Goal: Task Accomplishment & Management: Manage account settings

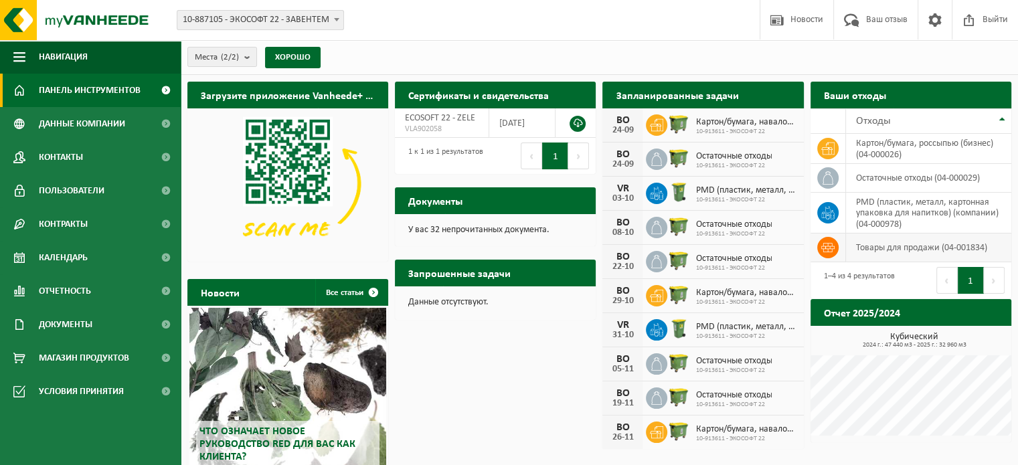
click at [839, 254] on td at bounding box center [828, 248] width 35 height 29
click at [915, 251] on font "товары для продажи (04-001834)" at bounding box center [921, 248] width 131 height 10
click at [453, 205] on font "Документы" at bounding box center [435, 202] width 54 height 11
click at [415, 200] on font "Документы" at bounding box center [435, 202] width 54 height 11
click at [456, 269] on font "Запрошенные задачи" at bounding box center [459, 274] width 102 height 11
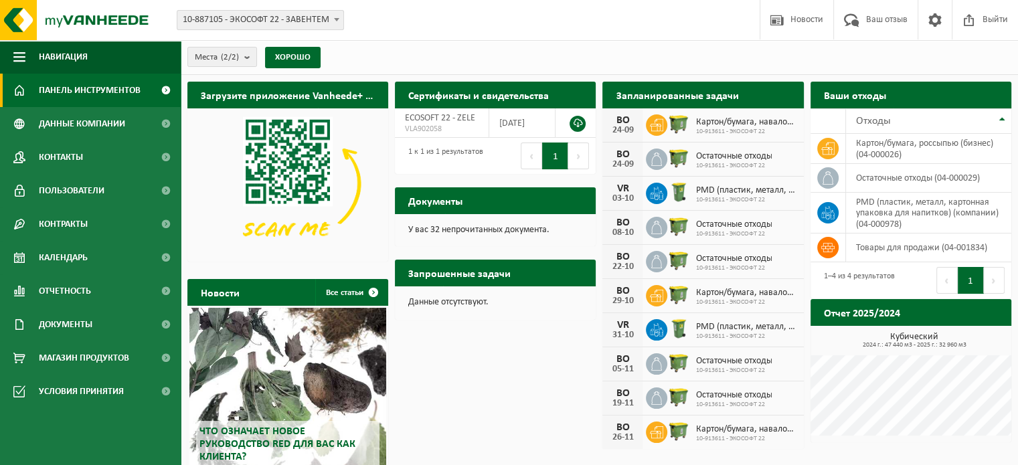
click at [453, 307] on font "Данные отсутствуют." at bounding box center [448, 302] width 80 height 10
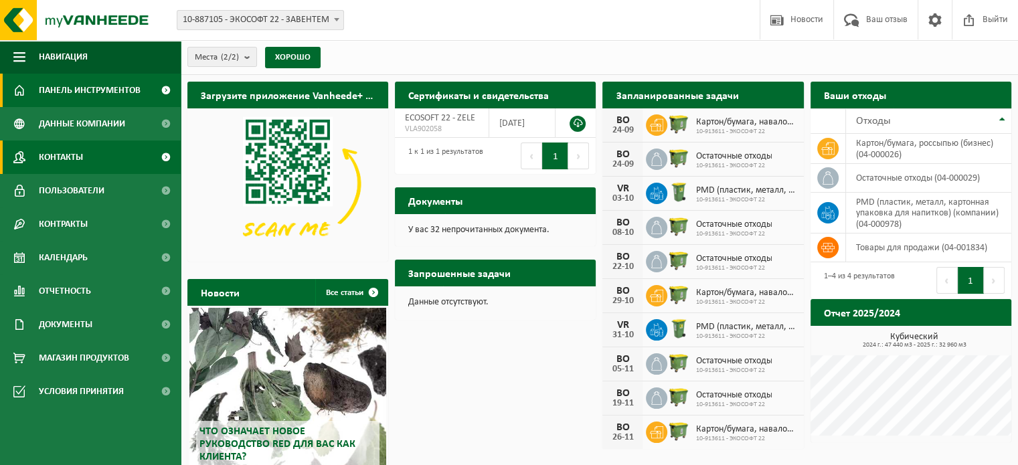
click at [76, 157] on font "Контакты" at bounding box center [61, 158] width 44 height 10
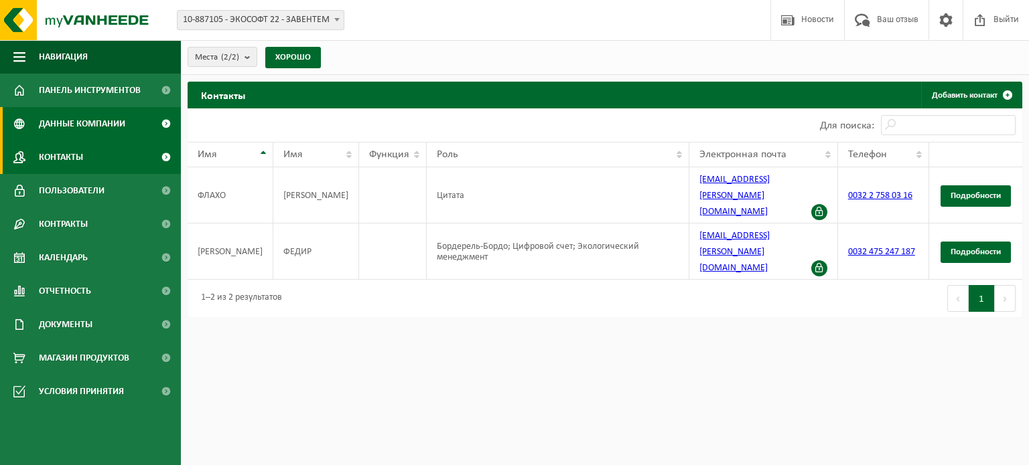
click at [88, 125] on font "Данные компании" at bounding box center [82, 124] width 86 height 10
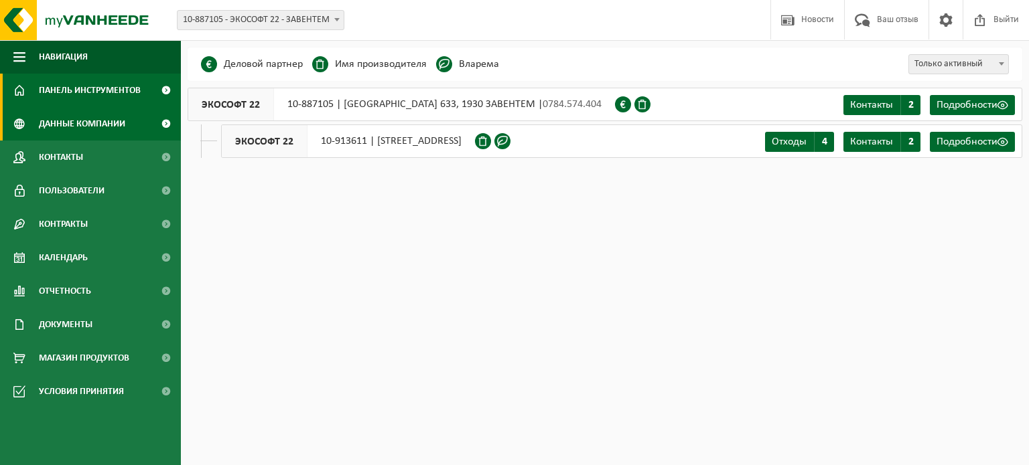
click at [100, 86] on font "Панель инструментов" at bounding box center [90, 91] width 102 height 10
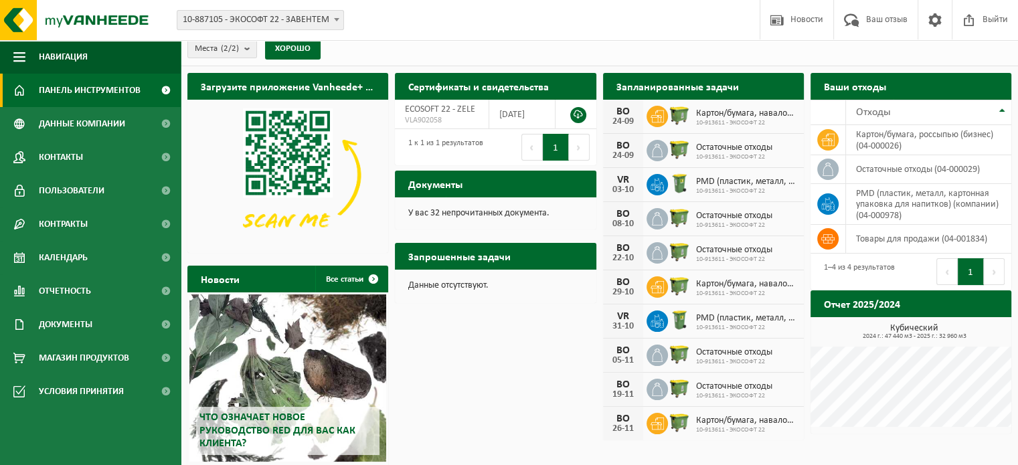
scroll to position [70, 0]
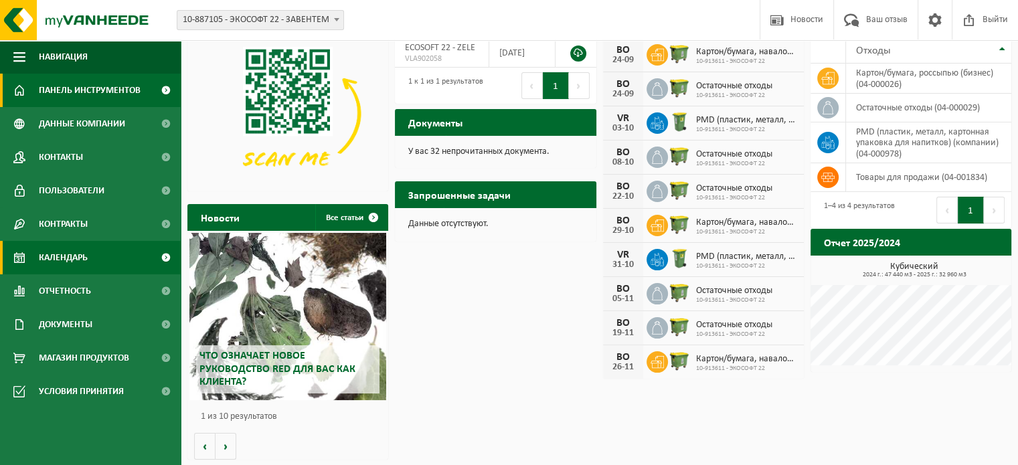
click at [83, 256] on font "Календарь" at bounding box center [63, 258] width 49 height 10
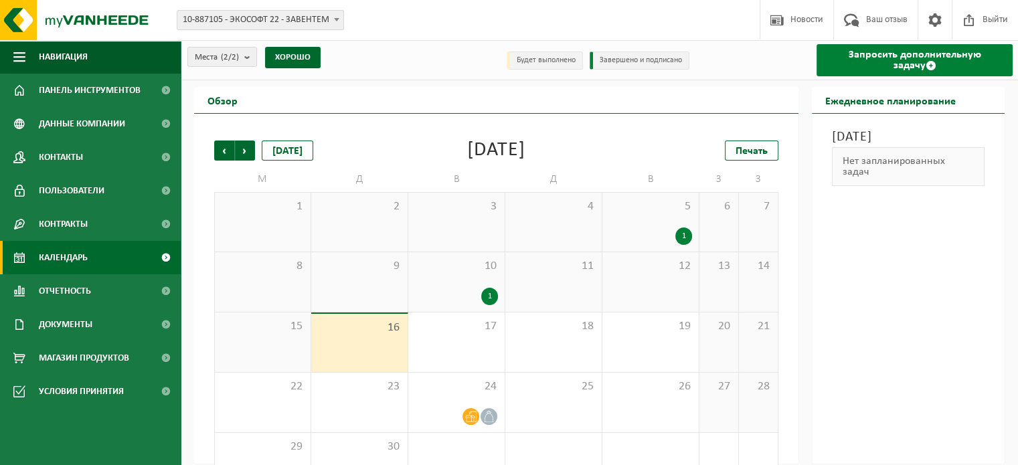
click at [887, 52] on font "Запросить дополнительную задачу" at bounding box center [915, 60] width 133 height 21
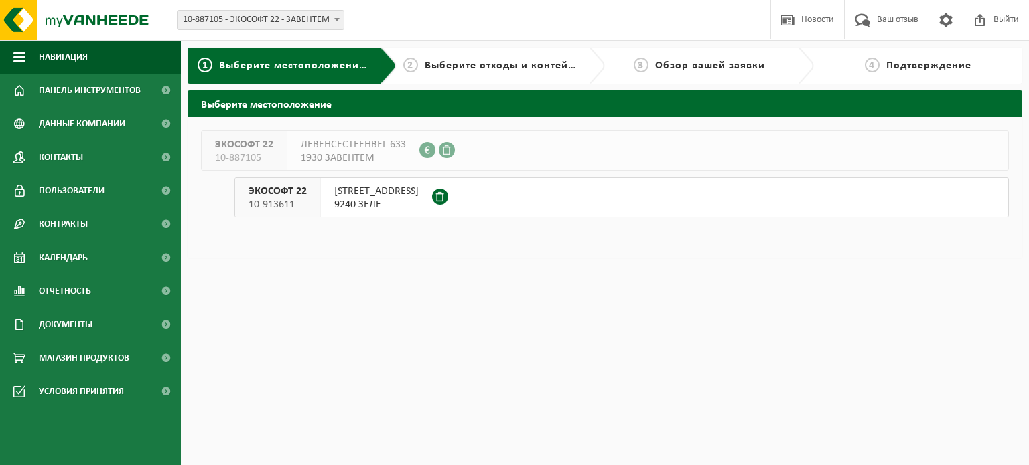
click at [356, 196] on font "POLDERGOTESTRAAT 7C" at bounding box center [376, 191] width 84 height 11
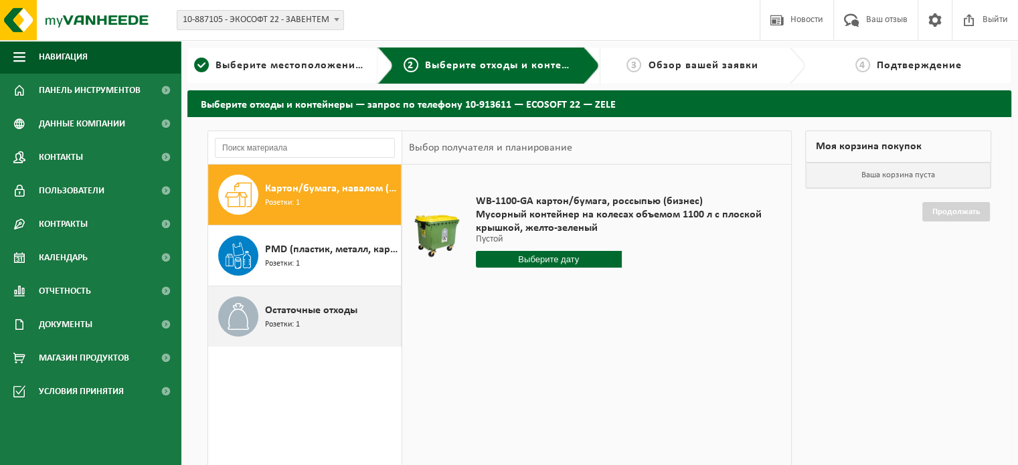
click at [335, 318] on div "Остаточные отходы Розетки: 1" at bounding box center [331, 317] width 133 height 40
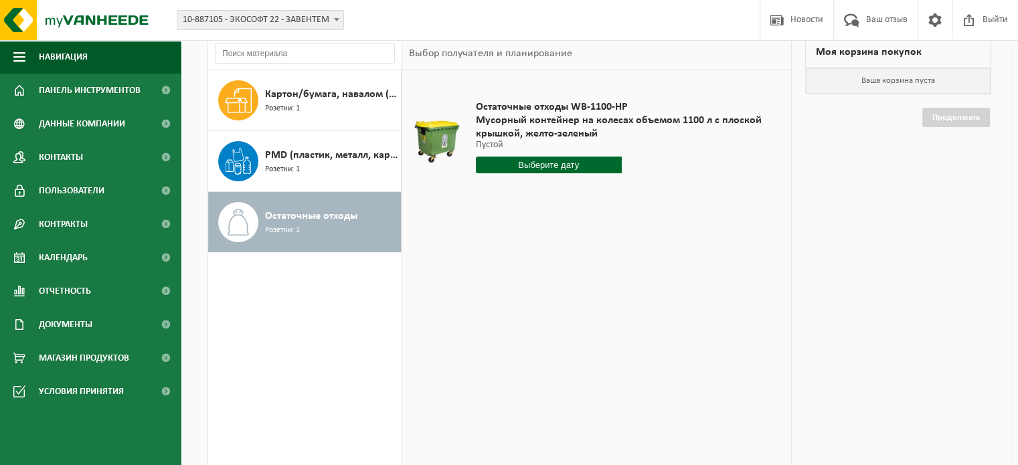
scroll to position [187, 0]
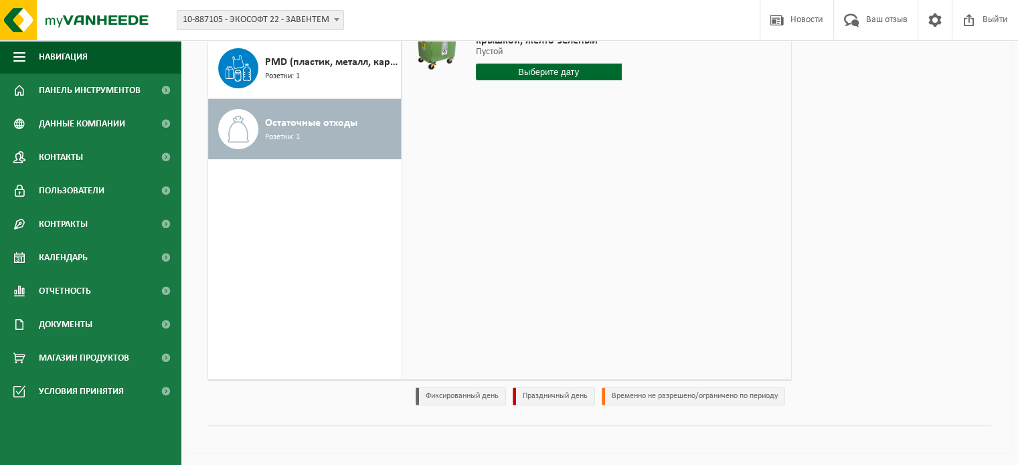
click at [457, 398] on font "Фиксированный день" at bounding box center [462, 396] width 73 height 8
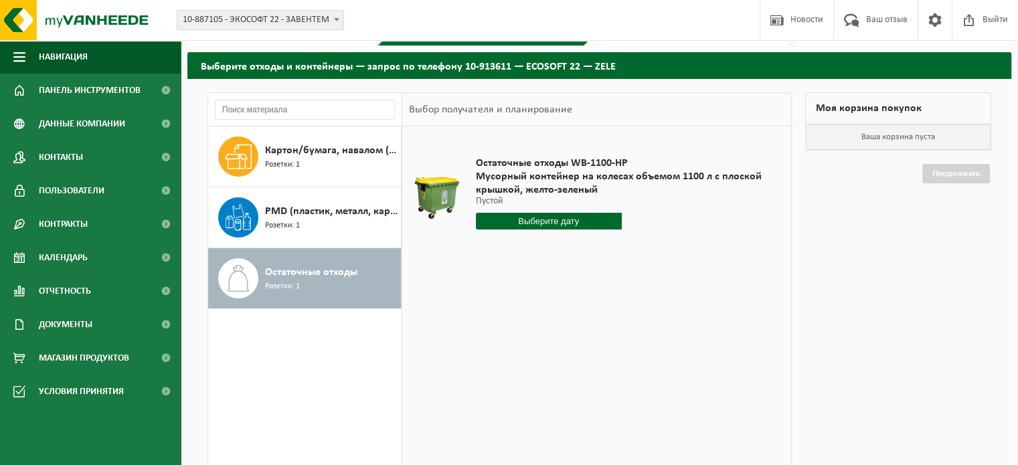
scroll to position [0, 0]
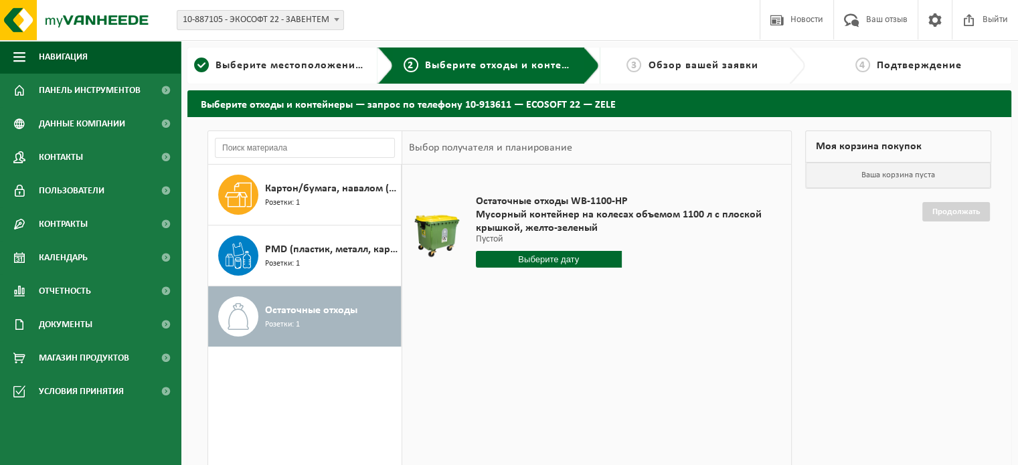
click at [566, 256] on input "text" at bounding box center [549, 259] width 146 height 17
click at [627, 289] on icon at bounding box center [627, 289] width 21 height 21
click at [487, 287] on icon at bounding box center [489, 289] width 21 height 21
click at [625, 289] on icon at bounding box center [627, 289] width 21 height 21
click at [490, 282] on icon at bounding box center [489, 289] width 21 height 21
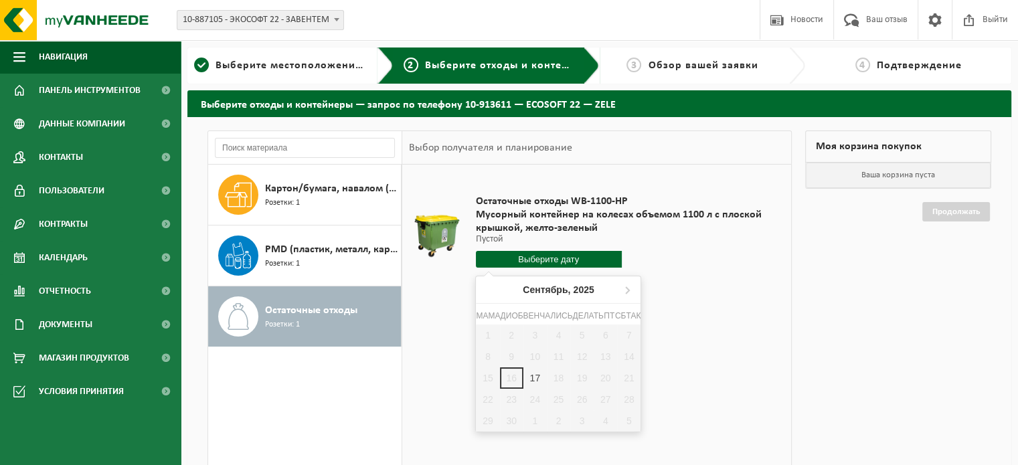
click at [536, 398] on div "1 2 3 4 5 6 7 8 9 10 11 12 13 14 15 16 17 18 19 20 21 22 23 24 25 26 27 28 29 3…" at bounding box center [558, 378] width 165 height 107
click at [735, 279] on div "Остаточные отходы WB-1100-HP Мусорный контейнер на колесах объемом 1100 л с пло…" at bounding box center [622, 234] width 306 height 106
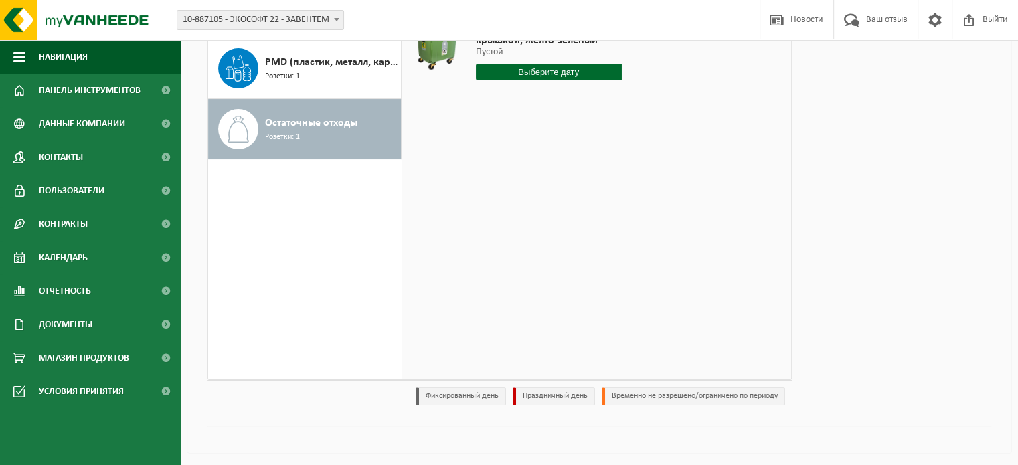
scroll to position [54, 0]
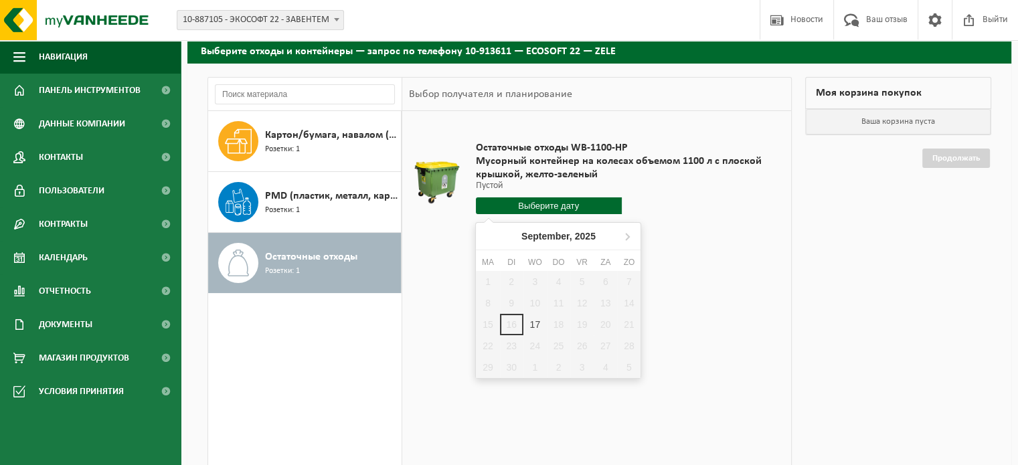
click at [544, 206] on input "text" at bounding box center [549, 206] width 146 height 17
click at [630, 234] on icon at bounding box center [627, 236] width 21 height 21
click at [938, 14] on span at bounding box center [935, 20] width 20 height 40
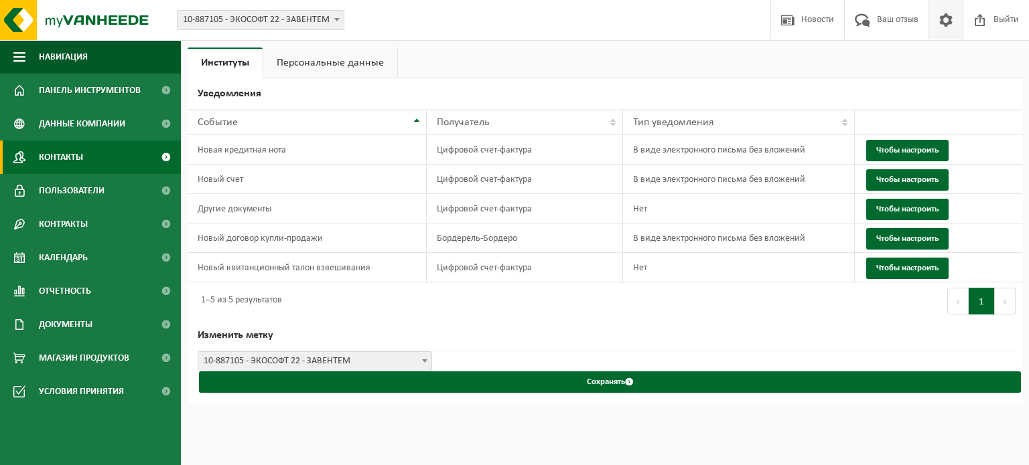
click at [76, 159] on font "Контакты" at bounding box center [61, 158] width 44 height 10
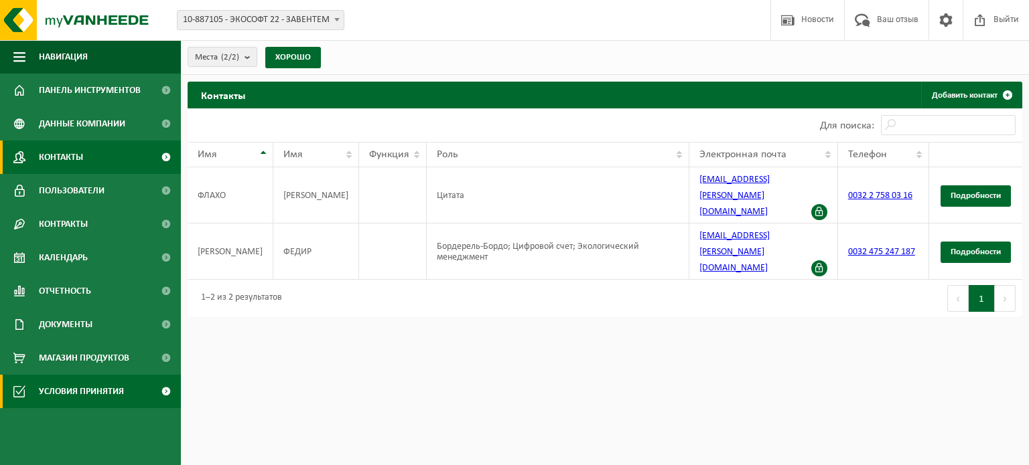
click at [78, 390] on font "Условия принятия" at bounding box center [81, 392] width 85 height 10
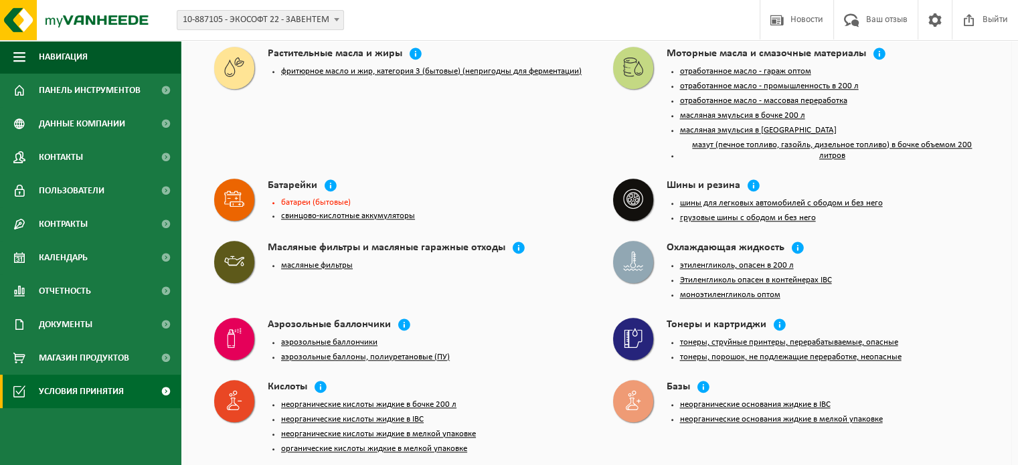
scroll to position [1416, 0]
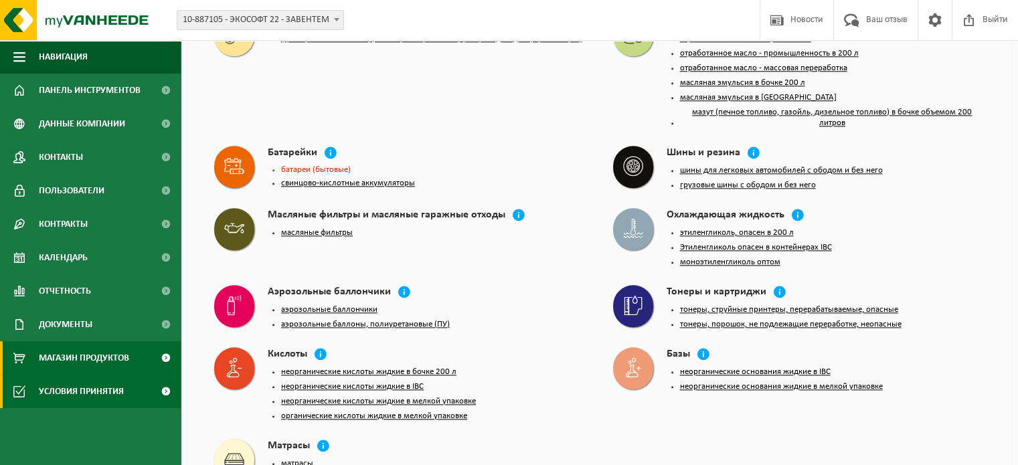
click at [112, 355] on font "Магазин продуктов" at bounding box center [84, 359] width 90 height 10
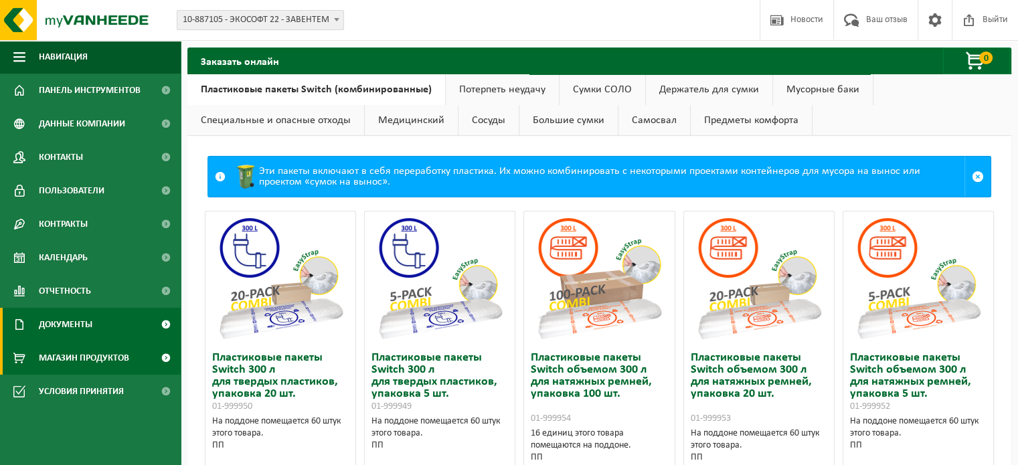
click at [72, 324] on font "Документы" at bounding box center [66, 325] width 54 height 10
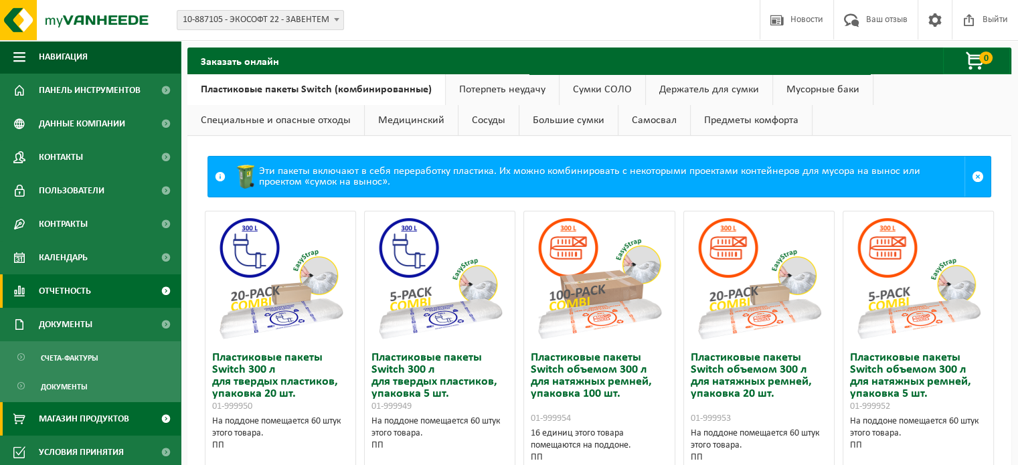
click at [72, 295] on font "Отчетность" at bounding box center [65, 292] width 52 height 10
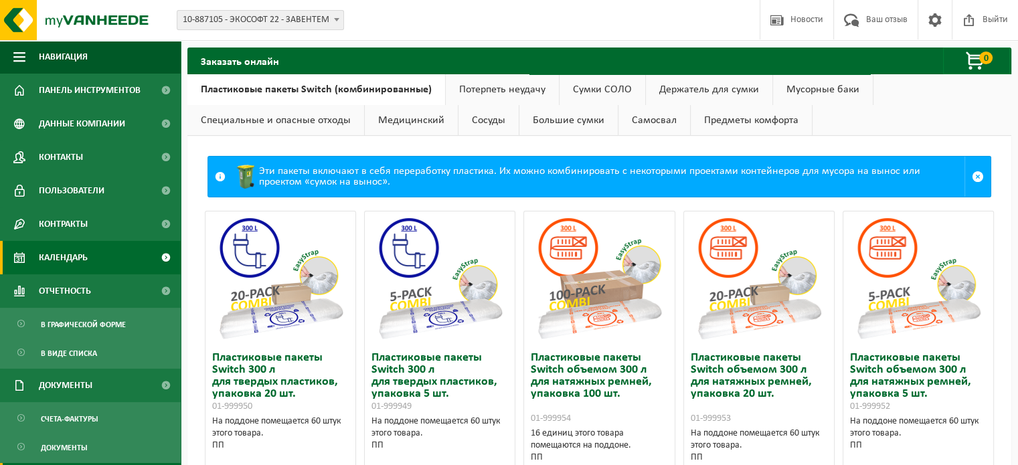
click at [78, 256] on font "Календарь" at bounding box center [63, 258] width 49 height 10
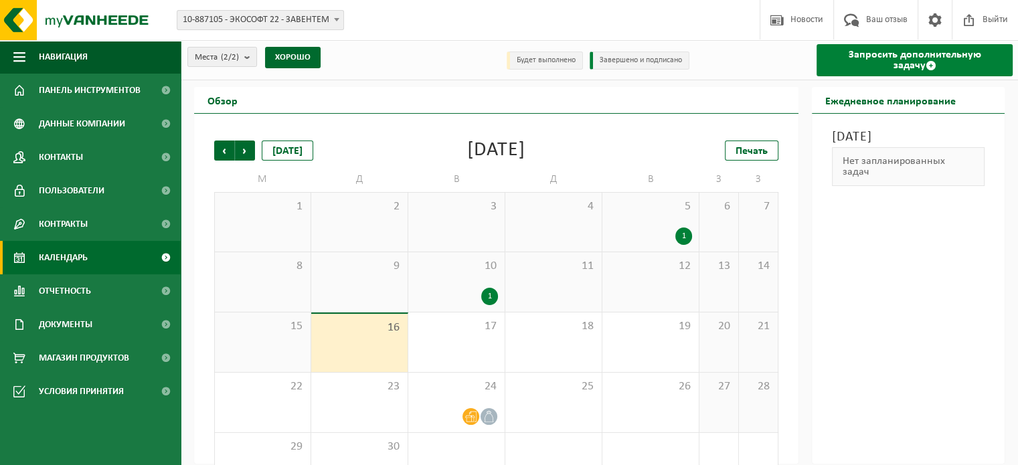
click at [862, 60] on font "Запросить дополнительную задачу" at bounding box center [915, 60] width 133 height 21
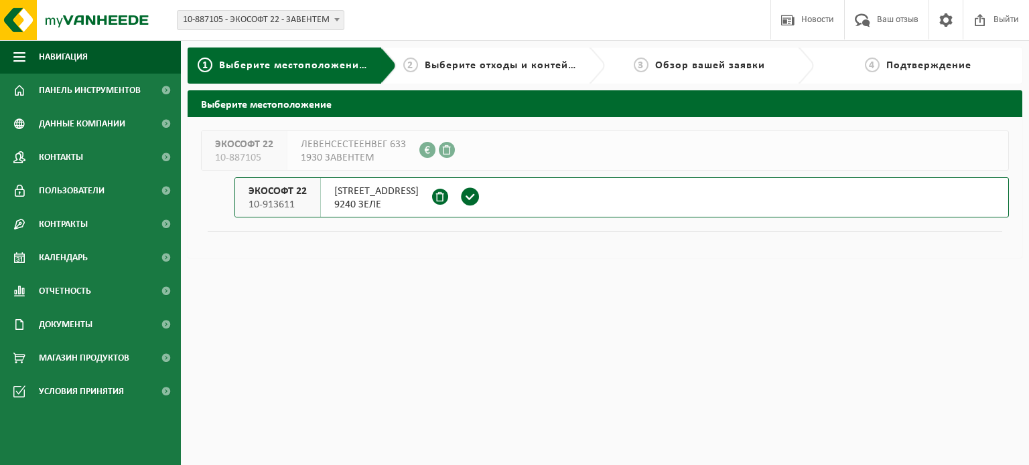
click at [360, 197] on font "[STREET_ADDRESS]" at bounding box center [376, 191] width 84 height 11
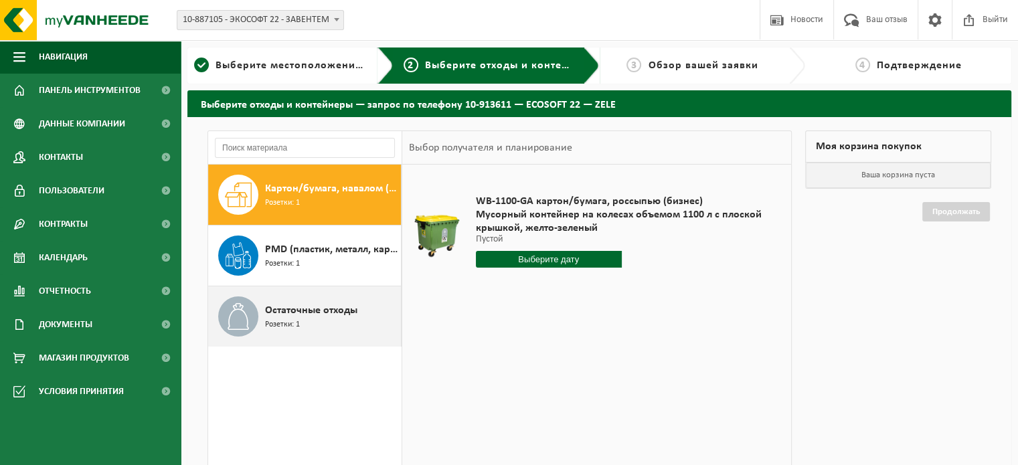
click at [318, 318] on div "Остаточные отходы Розетки: 1" at bounding box center [331, 317] width 133 height 40
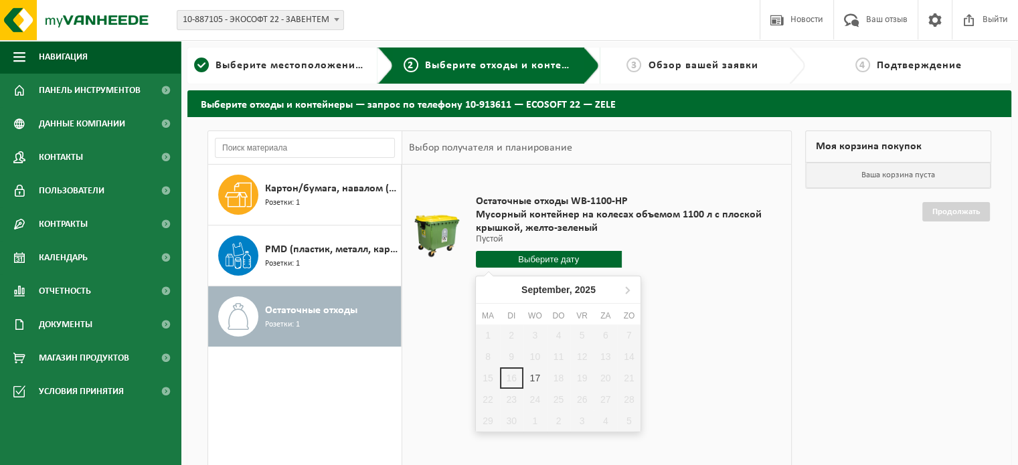
click at [568, 260] on input "text" at bounding box center [549, 259] width 146 height 17
click at [528, 382] on div "17" at bounding box center [535, 378] width 23 height 21
type input "Van 2025-09-17"
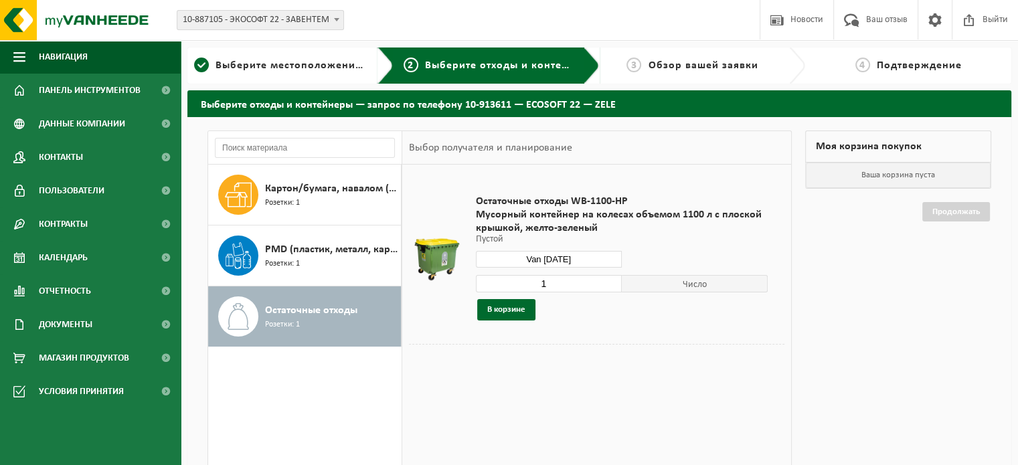
click at [528, 253] on input "Van 2025-09-17" at bounding box center [549, 259] width 146 height 17
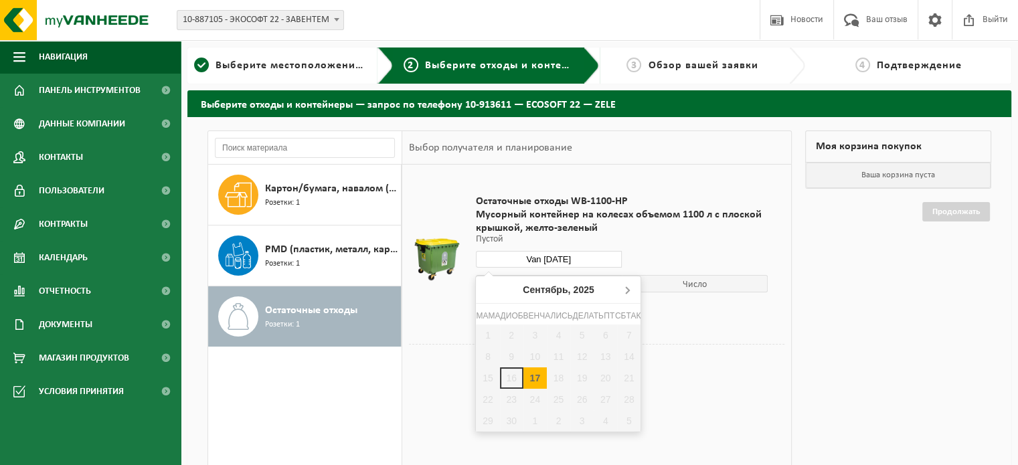
click at [631, 289] on icon at bounding box center [627, 289] width 21 height 21
click at [488, 289] on icon at bounding box center [488, 290] width 3 height 7
click at [536, 370] on div "17" at bounding box center [535, 378] width 23 height 21
click at [629, 287] on icon at bounding box center [627, 289] width 21 height 21
click at [492, 286] on icon at bounding box center [489, 289] width 21 height 21
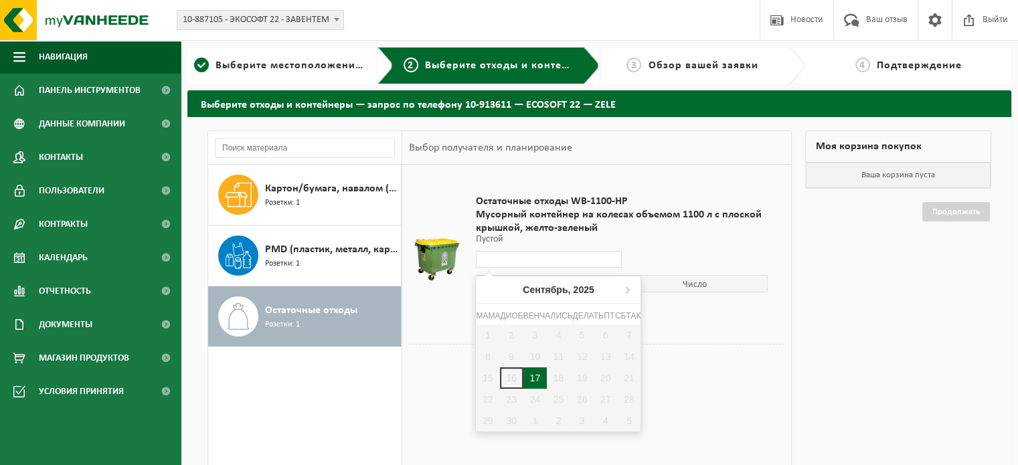
click at [530, 373] on font "17" at bounding box center [535, 378] width 11 height 11
type input "Van 2025-09-17"
click at [557, 257] on input "Van 2025-09-17" at bounding box center [549, 259] width 146 height 17
click at [532, 377] on font "17" at bounding box center [535, 378] width 11 height 11
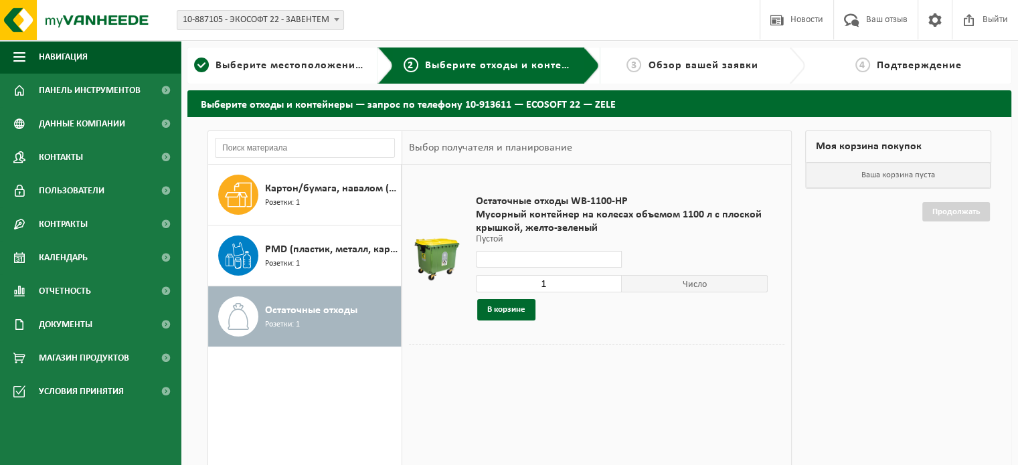
click at [364, 427] on div "Картон/бумага, навалом (деловой) Розетки: 1 PMD (пластик, металл, картонная упа…" at bounding box center [305, 366] width 194 height 402
click at [20, 20] on img at bounding box center [80, 20] width 161 height 40
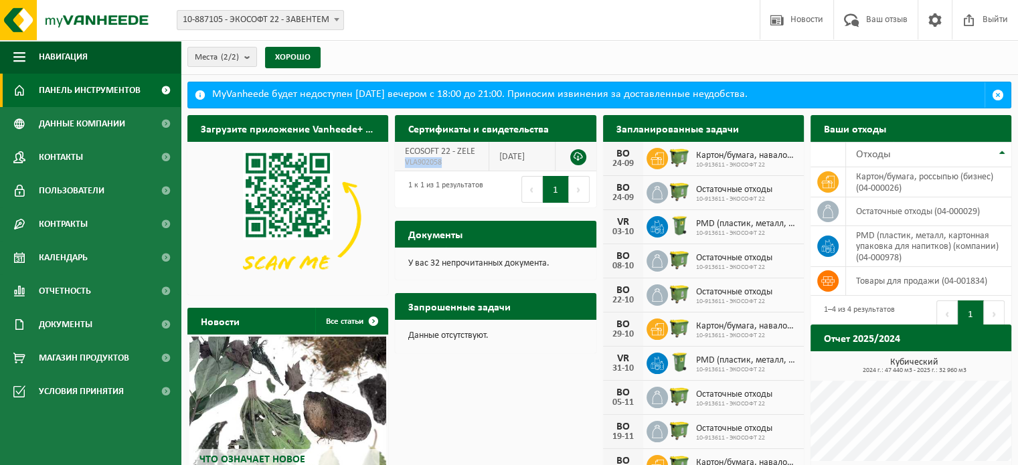
drag, startPoint x: 447, startPoint y: 160, endPoint x: 400, endPoint y: 161, distance: 46.9
click at [400, 161] on td "ECOSOFT 22 - ZELE VLA902058" at bounding box center [442, 156] width 94 height 29
copy font "VLA902058"
click at [94, 127] on font "Данные компании" at bounding box center [82, 124] width 86 height 10
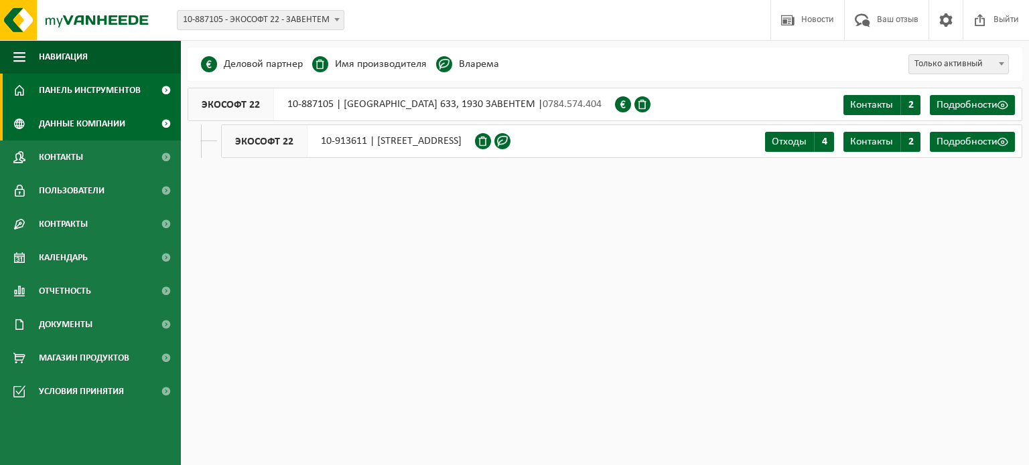
click at [72, 86] on font "Панель инструментов" at bounding box center [90, 91] width 102 height 10
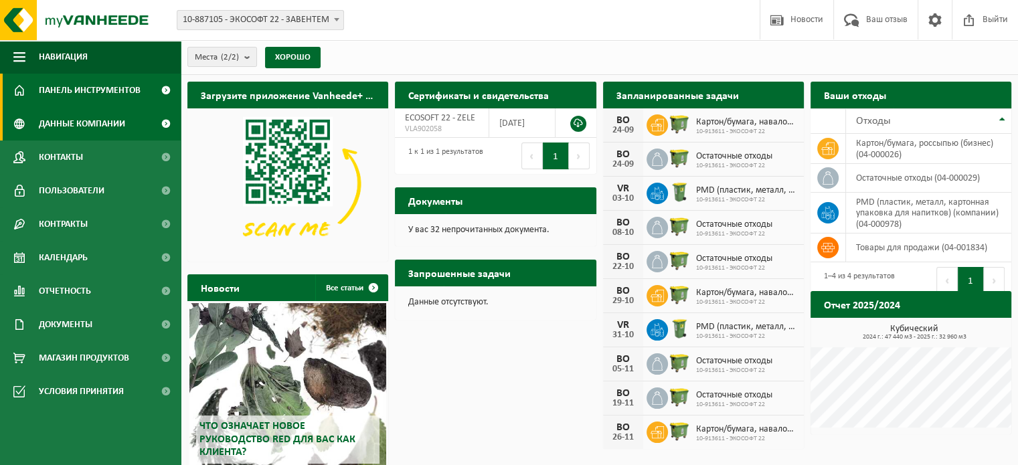
click at [81, 123] on font "Данные компании" at bounding box center [82, 124] width 86 height 10
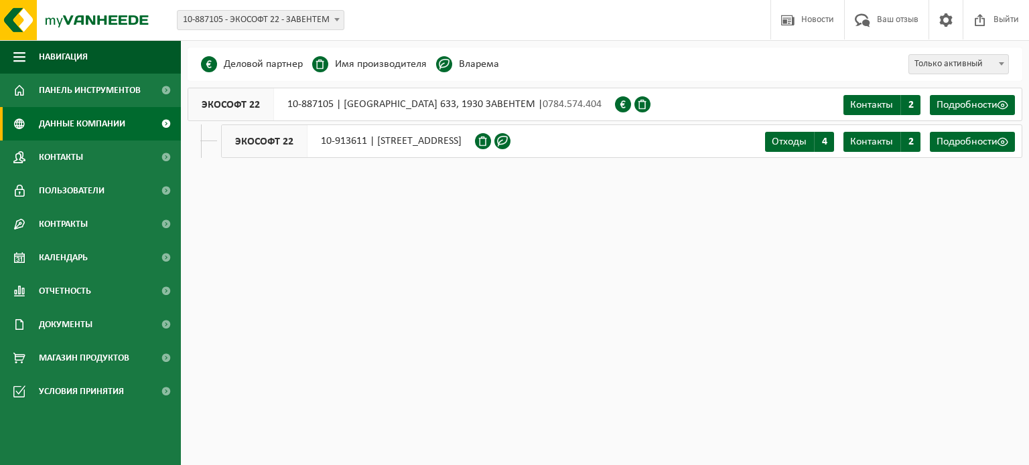
click at [256, 137] on font "ЭКОСОФТ 22" at bounding box center [264, 142] width 58 height 11
click at [461, 136] on font "10-913611 | POLDERGOTESTRAAT 7C, 9240 ZELE" at bounding box center [391, 141] width 141 height 11
click at [952, 138] on font "Подробности" at bounding box center [966, 142] width 61 height 11
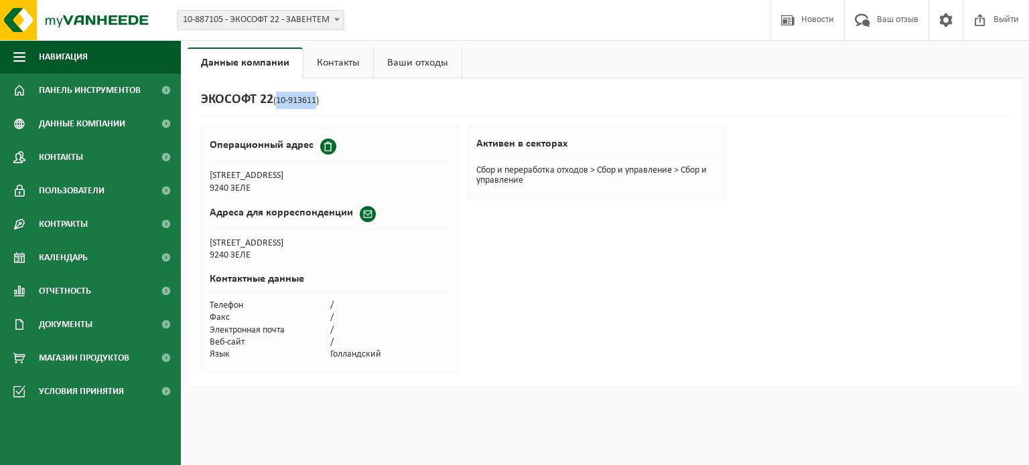
drag, startPoint x: 279, startPoint y: 98, endPoint x: 319, endPoint y: 99, distance: 40.2
click at [319, 99] on font "(10-913611)" at bounding box center [296, 101] width 46 height 10
copy font "10-913611"
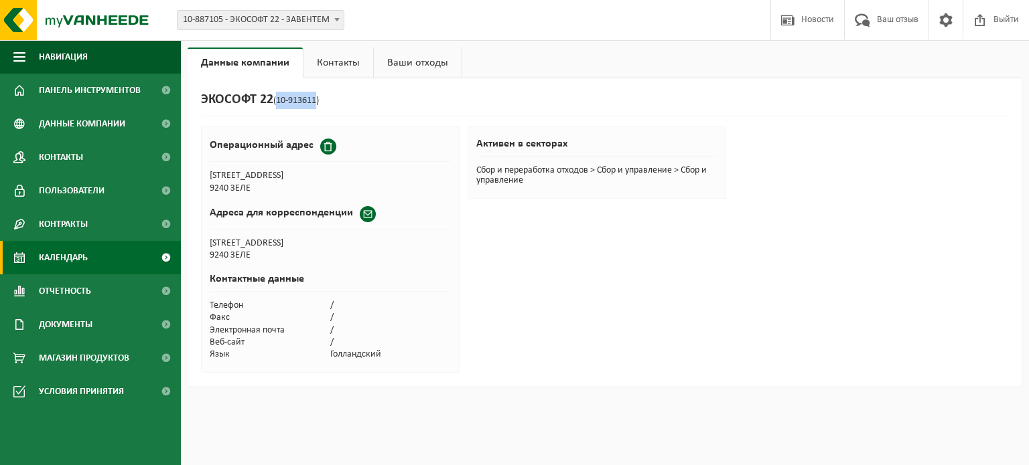
click at [75, 258] on font "Календарь" at bounding box center [63, 258] width 49 height 10
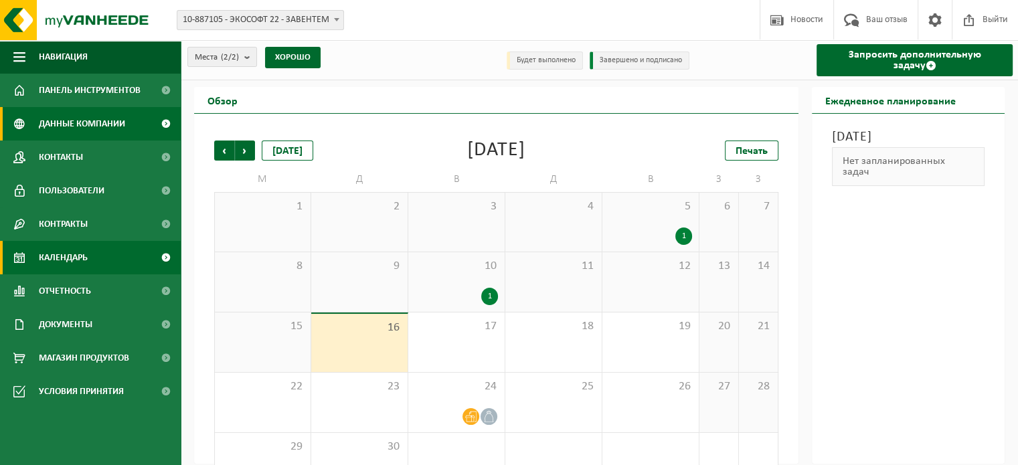
click at [98, 124] on font "Данные компании" at bounding box center [82, 124] width 86 height 10
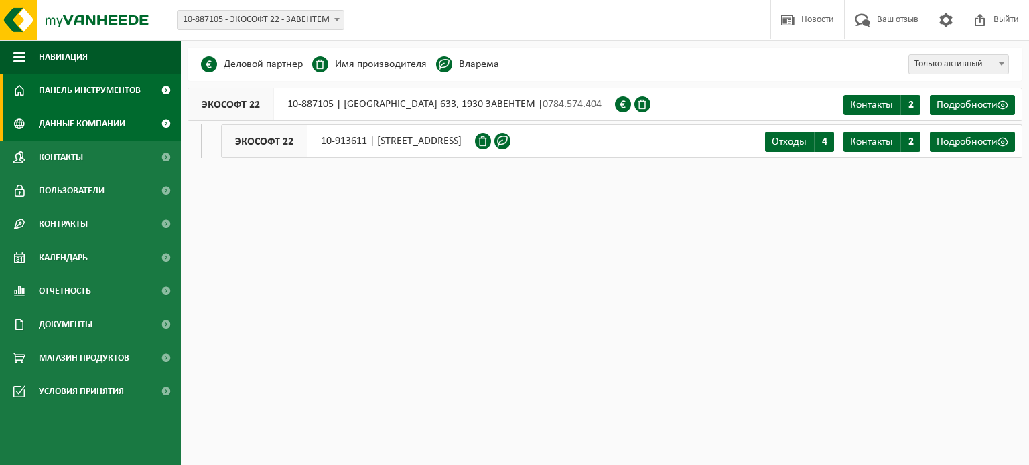
click at [104, 93] on font "Панель инструментов" at bounding box center [90, 91] width 102 height 10
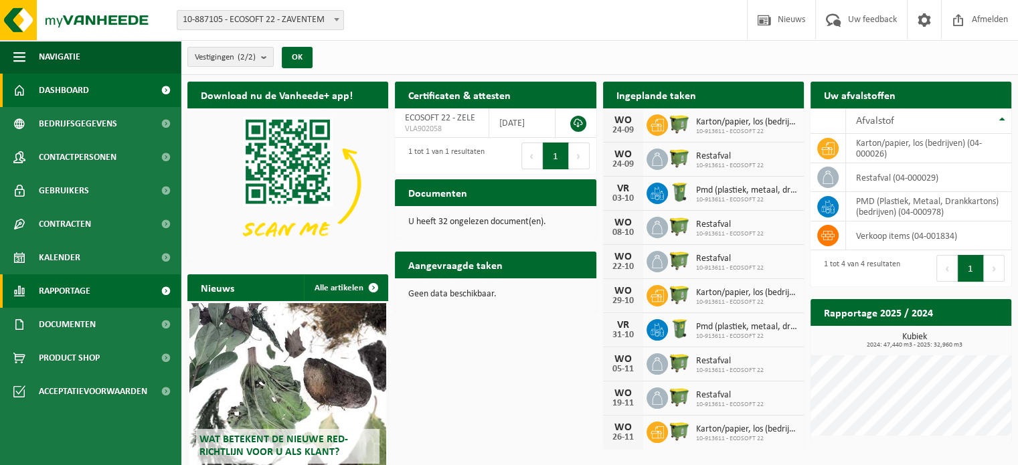
click at [77, 293] on span "Rapportage" at bounding box center [65, 291] width 52 height 33
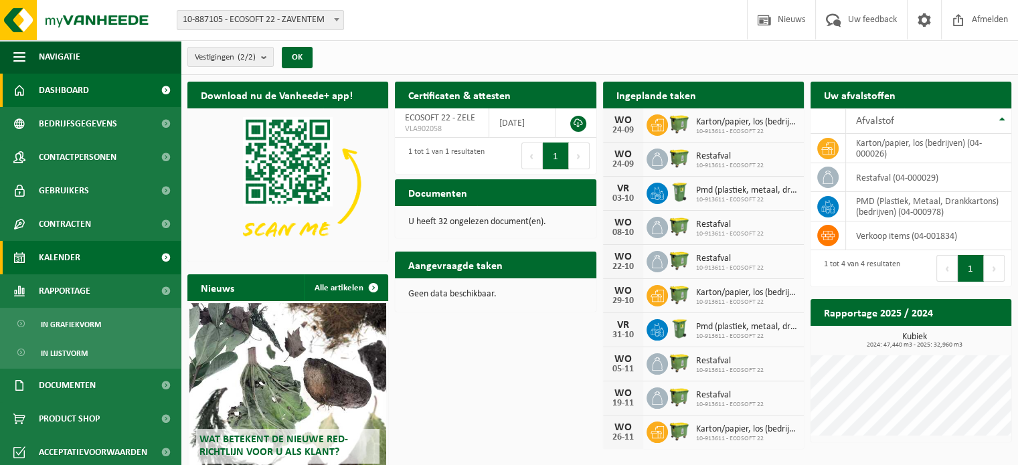
click at [78, 254] on span "Kalender" at bounding box center [60, 257] width 42 height 33
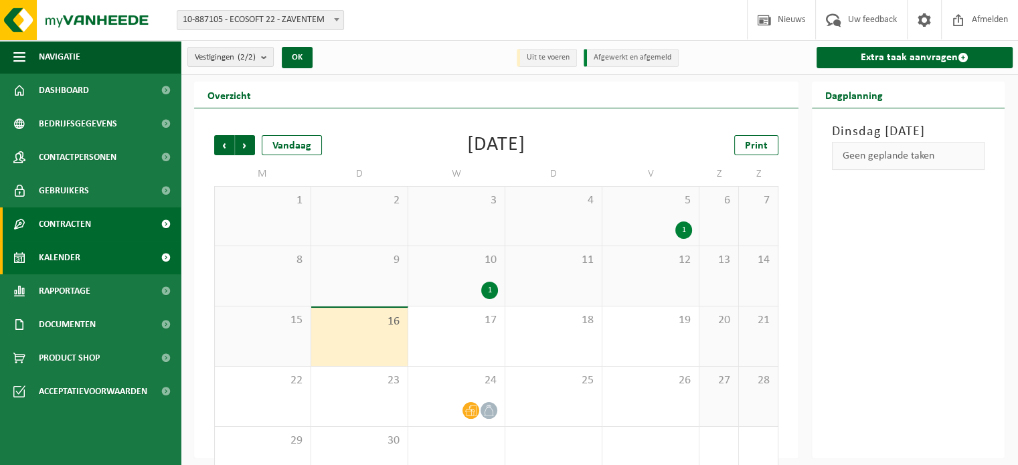
click at [78, 222] on span "Contracten" at bounding box center [65, 224] width 52 height 33
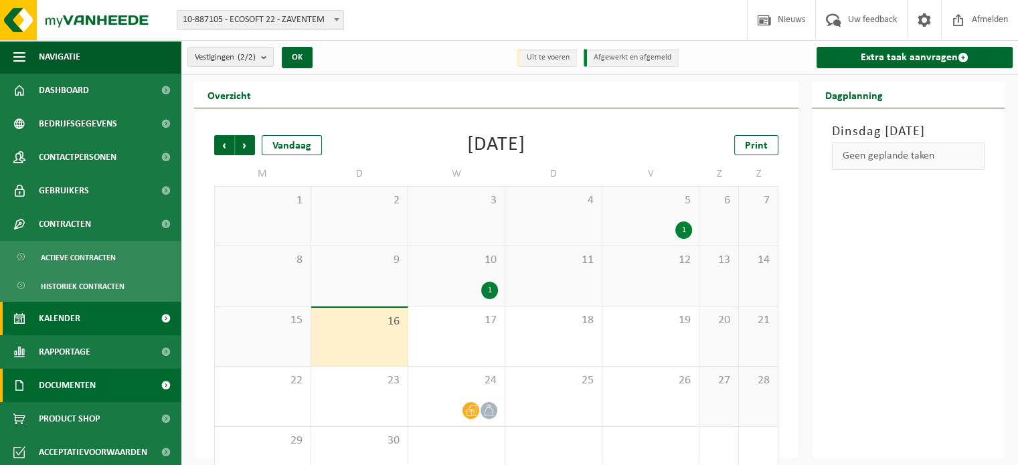
click at [90, 378] on span "Documenten" at bounding box center [67, 385] width 57 height 33
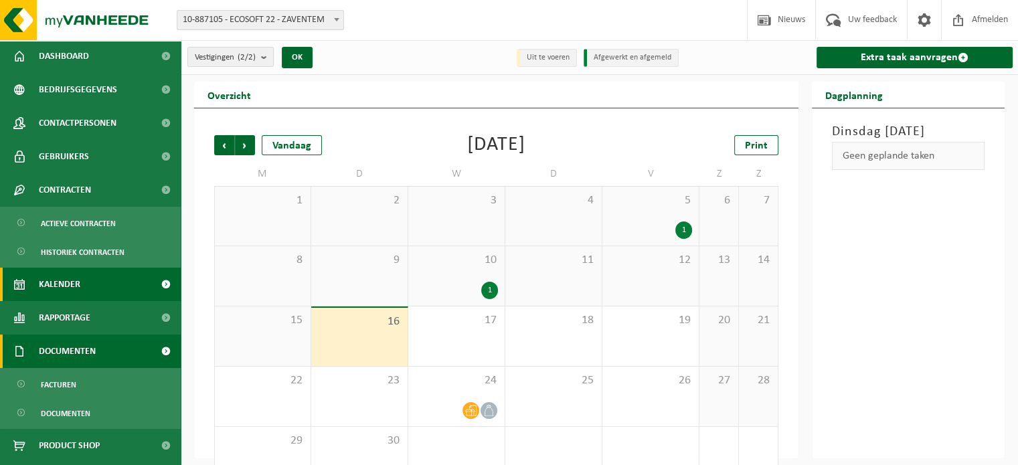
scroll to position [64, 0]
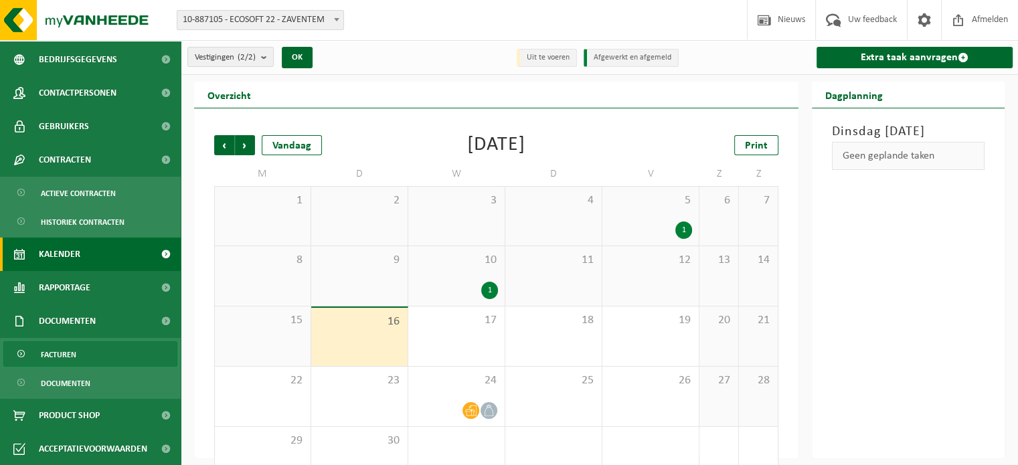
click at [70, 350] on span "Facturen" at bounding box center [58, 354] width 35 height 25
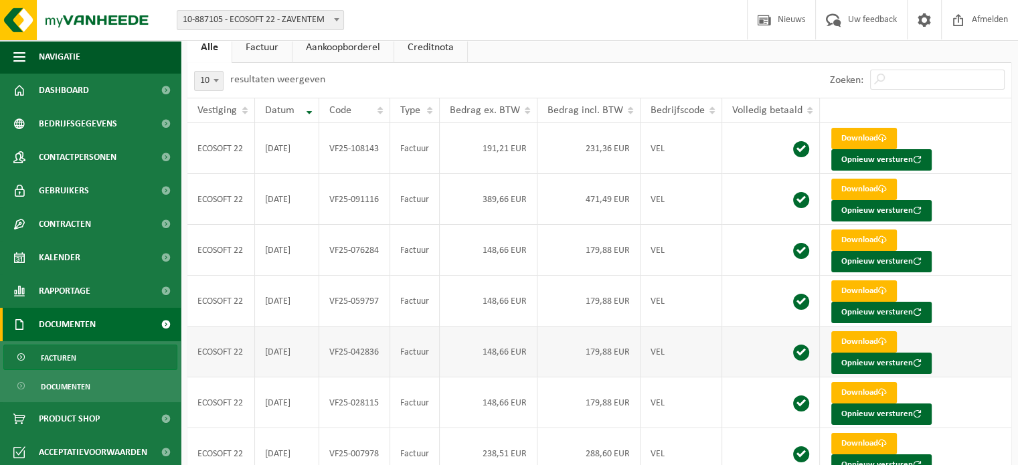
scroll to position [78, 0]
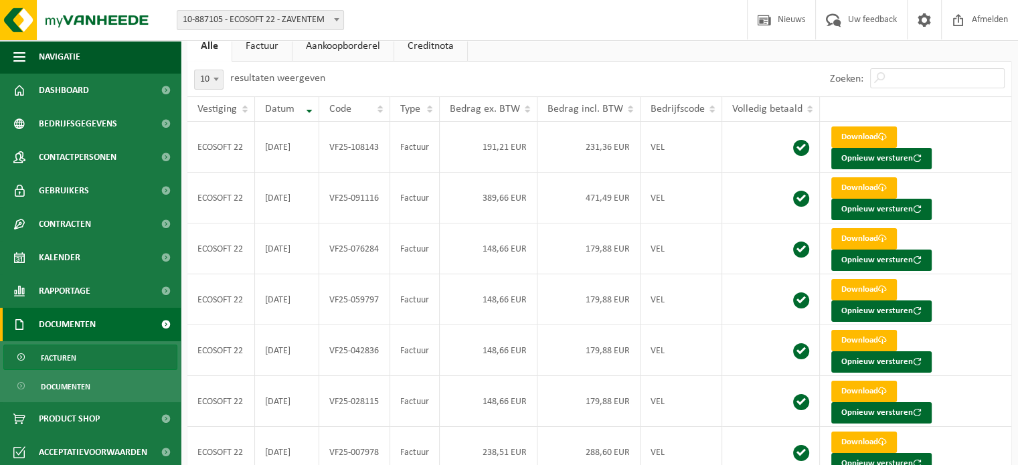
click at [79, 88] on span "Dashboard" at bounding box center [64, 90] width 50 height 33
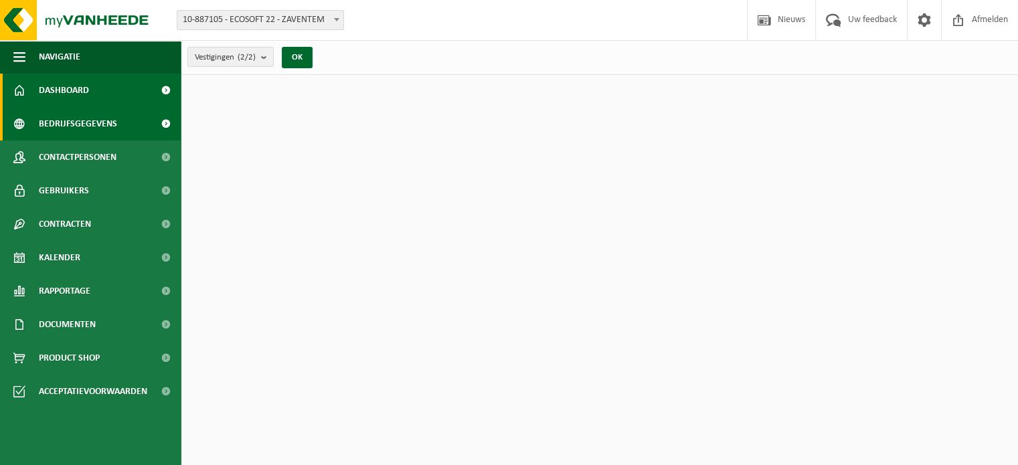
click at [83, 121] on span "Bedrijfsgegevens" at bounding box center [78, 123] width 78 height 33
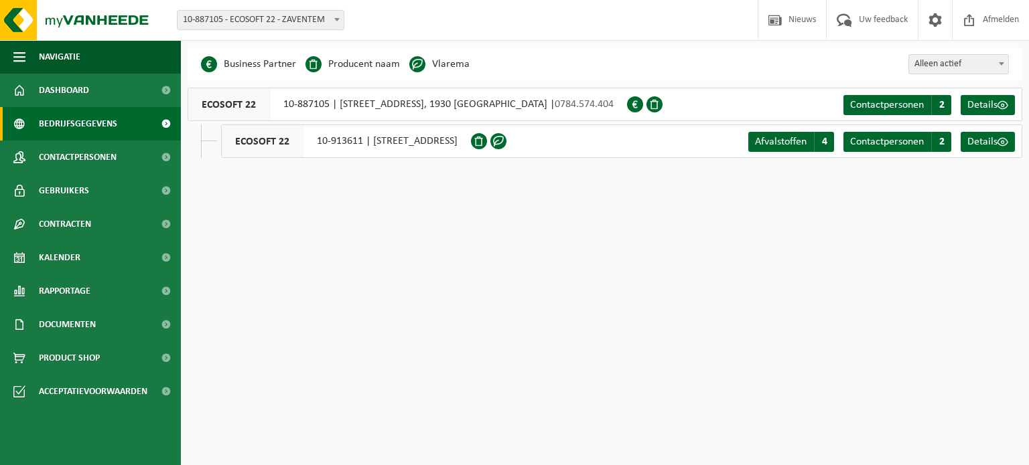
click at [375, 139] on div "ECOSOFT 22 10-913611 | POLDERGOTESTRAAT 7C, 9240 ZELE" at bounding box center [346, 141] width 250 height 33
drag, startPoint x: 372, startPoint y: 139, endPoint x: 525, endPoint y: 151, distance: 153.1
click at [471, 151] on div "ECOSOFT 22 10-913611 | POLDERGOTESTRAAT 7C, 9240 ZELE" at bounding box center [346, 141] width 250 height 33
copy div "POLDERGOTESTRAAT 7C, 9240 ZELE"
